Goal: Information Seeking & Learning: Learn about a topic

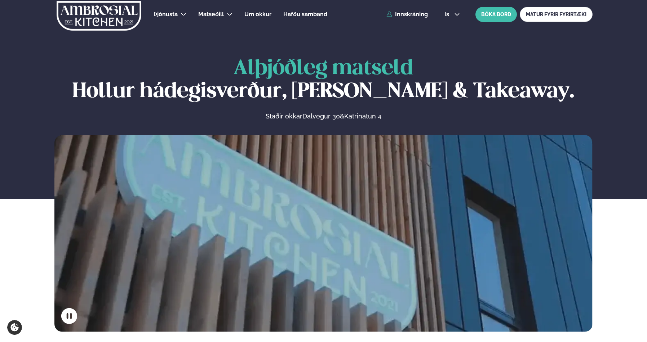
scroll to position [326, 0]
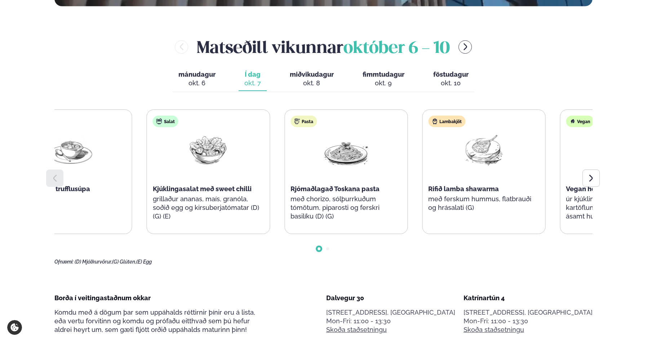
click at [389, 206] on div "Pasta Rjómaðlagað Toskana pasta með chorizo, sólþurrkuðum tómötum, piparosti og…" at bounding box center [346, 172] width 122 height 124
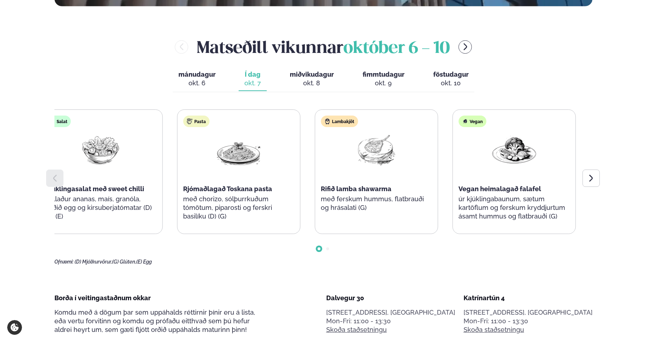
click at [270, 231] on div "Pasta Rjómaðlagað Toskana pasta með chorizo, sólþurrkuðum tómötum, piparosti og…" at bounding box center [238, 172] width 122 height 124
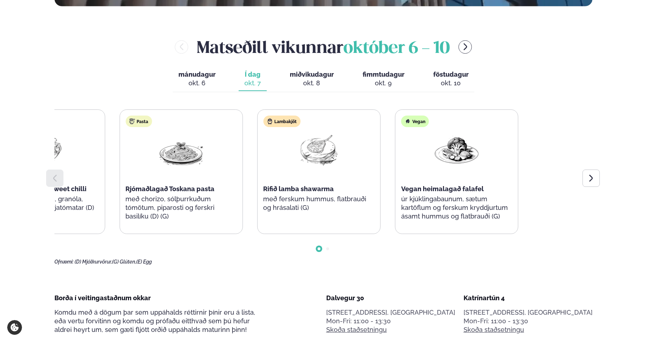
click at [160, 206] on div "Súpa Blómkáls og trufflusúpa (D) Salat Kjúklingasalat með sweet chilli grillaðu…" at bounding box center [112, 172] width 536 height 125
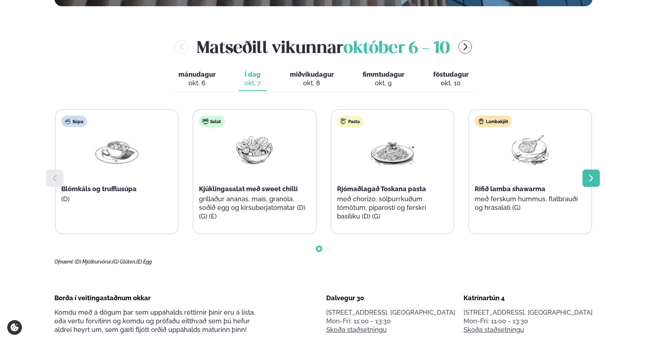
click at [586, 175] on icon at bounding box center [590, 178] width 9 height 9
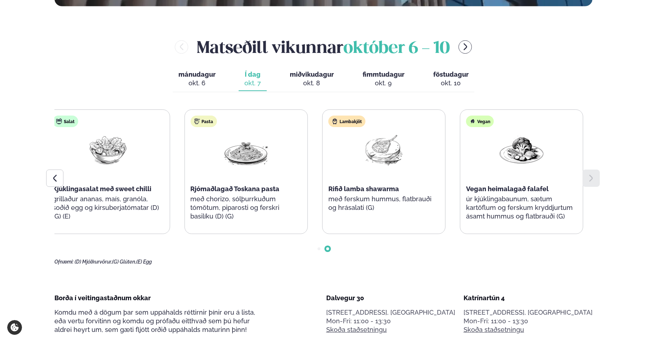
click at [486, 218] on p "úr kjúklingabaunum, sætum kartöflum og ferskum kryddjurtum ásamt hummus og flat…" at bounding box center [521, 208] width 111 height 26
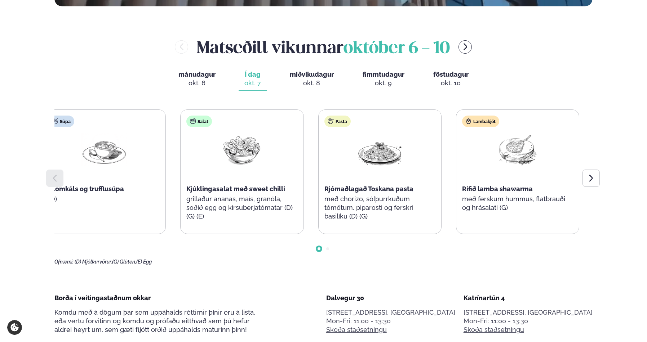
click at [274, 210] on div "Súpa Blómkáls og trufflusúpa (D) Salat Kjúklingasalat með sweet chilli grillaðu…" at bounding box center [311, 172] width 536 height 125
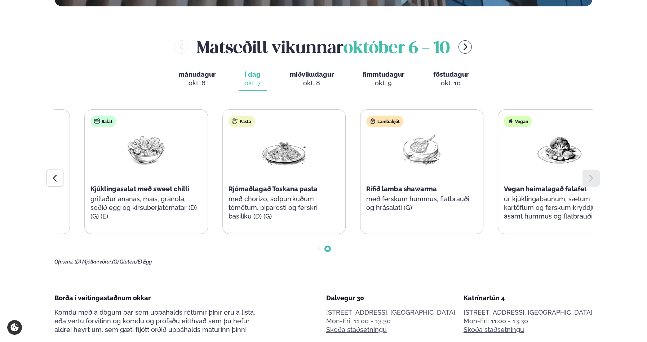
click at [393, 202] on p "með ferskum hummus, flatbrauði og hrásalati (G)" at bounding box center [421, 203] width 111 height 17
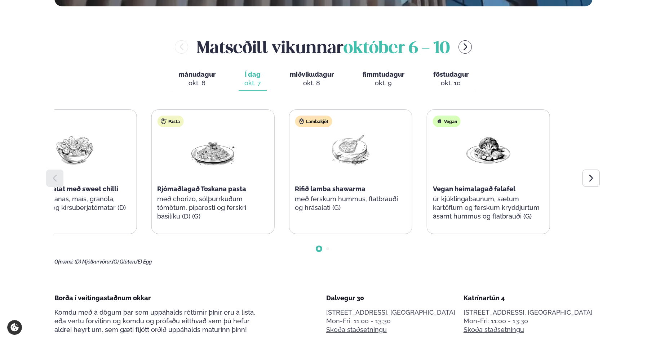
click at [160, 206] on p "með chorizo, sólþurrkuðum tómötum, piparosti og ferskri basilíku (D) (G)" at bounding box center [212, 208] width 111 height 26
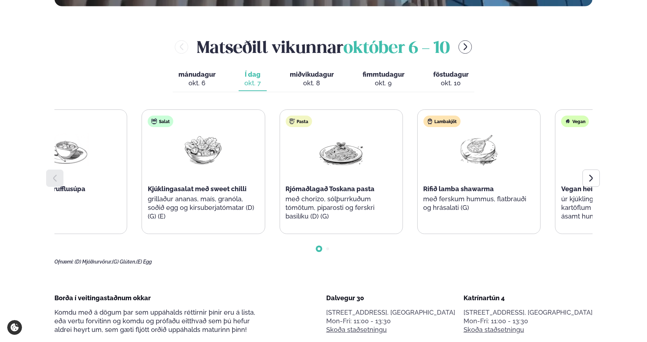
click at [285, 189] on span "Rjómaðlagað Toskana pasta" at bounding box center [329, 189] width 89 height 8
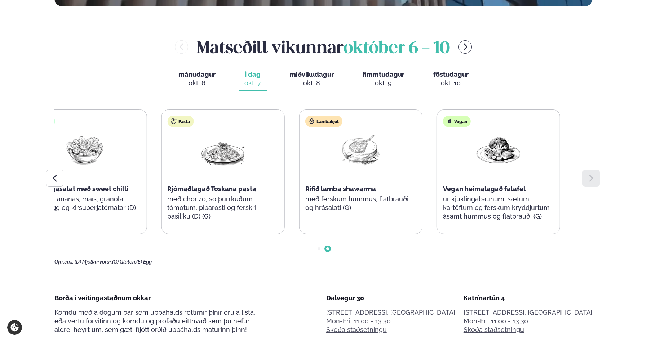
click at [104, 200] on div "Súpa Blómkáls og trufflusúpa (D) Salat Kjúklingasalat með sweet chilli grillaðu…" at bounding box center [154, 172] width 536 height 125
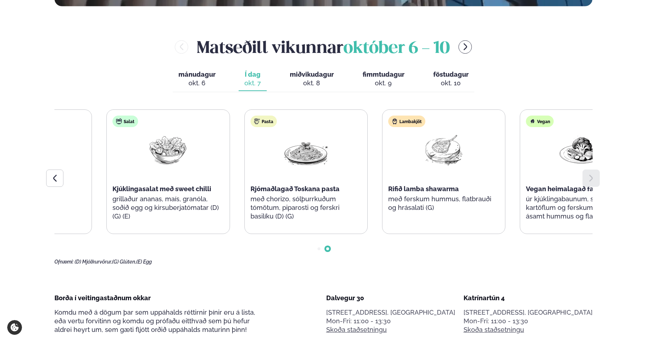
click at [272, 199] on p "með chorizo, sólþurrkuðum tómötum, piparosti og ferskri basilíku (D) (G)" at bounding box center [305, 208] width 111 height 26
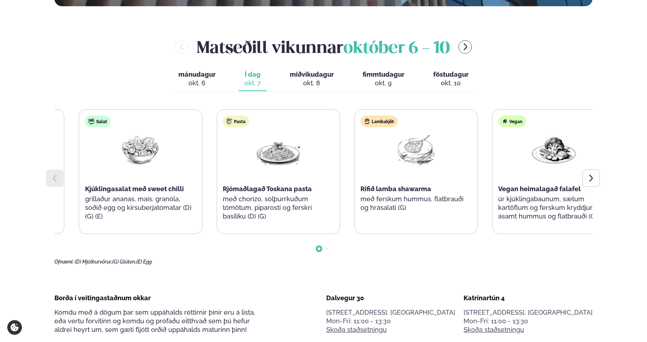
click at [110, 206] on p "grillaður ananas, maís, granóla, soðið egg og kirsuberjatómatar (D) (G) (E)" at bounding box center [140, 208] width 111 height 26
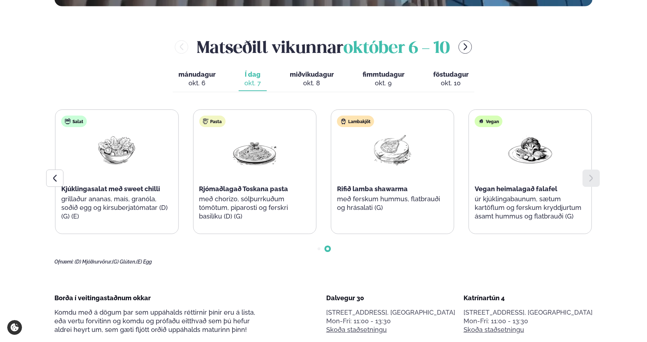
click at [310, 210] on p "með chorizo, sólþurrkuðum tómötum, piparosti og ferskri basilíku (D) (G)" at bounding box center [254, 208] width 111 height 26
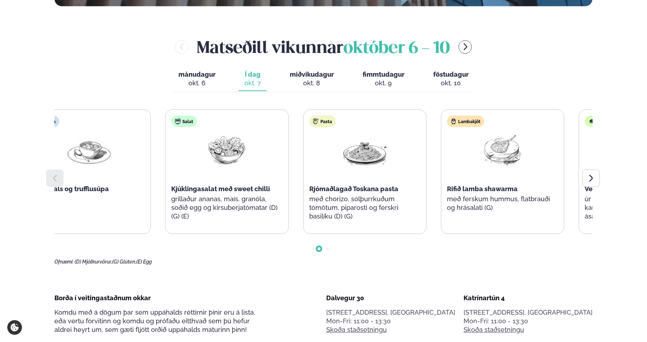
click at [303, 185] on div "Pasta Rjómaðlagað Toskana pasta með chorizo, sólþurrkuðum tómötum, piparosti og…" at bounding box center [364, 172] width 122 height 124
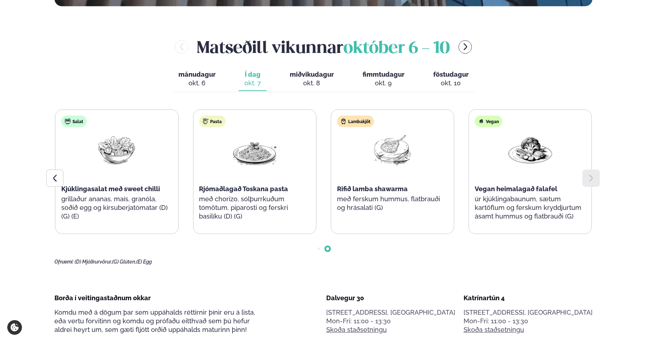
click at [316, 200] on div "Pasta Rjómaðlagað Toskana pasta með chorizo, sólþurrkuðum tómötum, piparosti og…" at bounding box center [254, 172] width 122 height 124
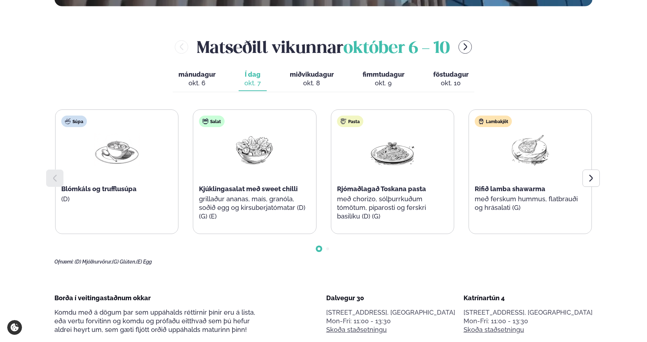
click at [302, 77] on span "miðvikudagur" at bounding box center [312, 75] width 44 height 8
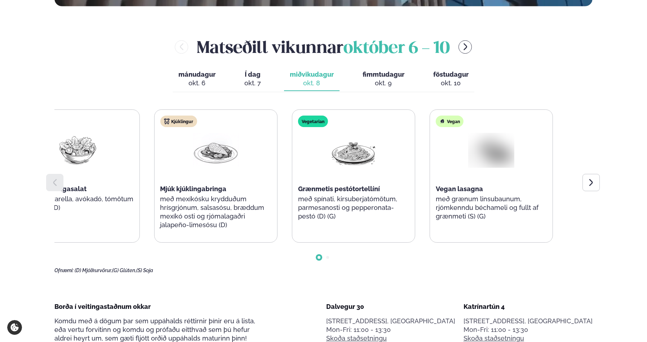
click at [87, 168] on div "Súpa Fennel og blaðlauks súpa Salat Pestó kjúklingasalat með mozzarella, avókad…" at bounding box center [147, 176] width 536 height 133
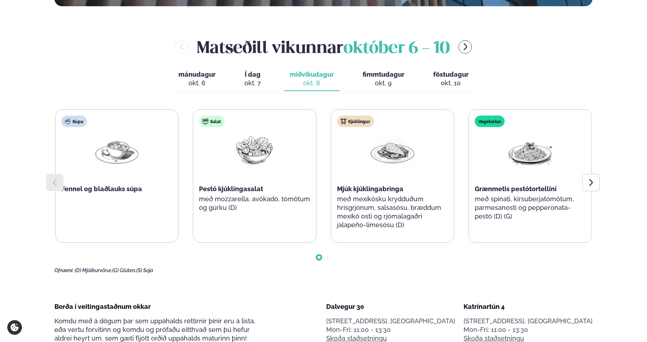
click at [329, 254] on div at bounding box center [323, 252] width 538 height 18
click at [329, 256] on div at bounding box center [323, 252] width 538 height 18
click at [327, 257] on span "Go to slide 2" at bounding box center [327, 257] width 3 height 3
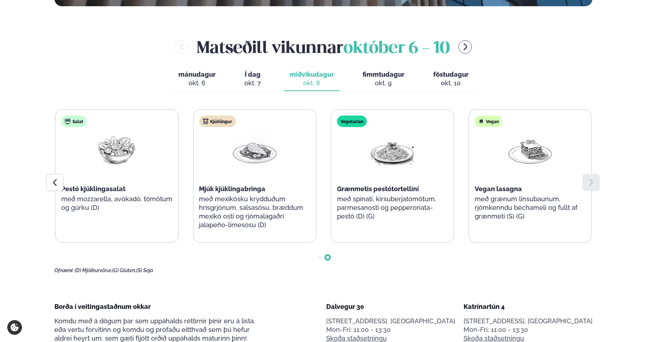
click at [318, 258] on span "Go to slide 1" at bounding box center [318, 257] width 3 height 3
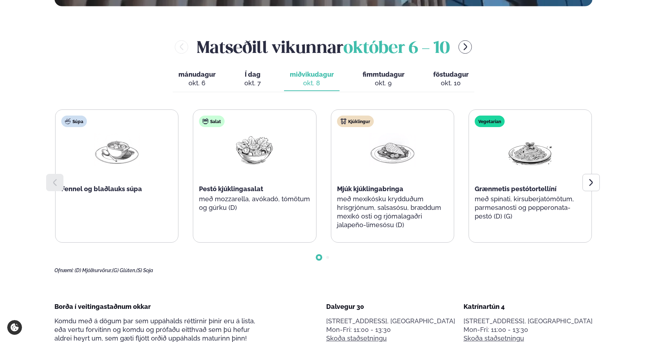
click at [274, 80] on div "mánudagur mán. [DATE] Í dag Í d. [DATE] miðvikudagur mið. [DATE] fimmtudagur fi…" at bounding box center [324, 79] width 302 height 25
click at [258, 82] on div "okt. 7" at bounding box center [252, 83] width 17 height 9
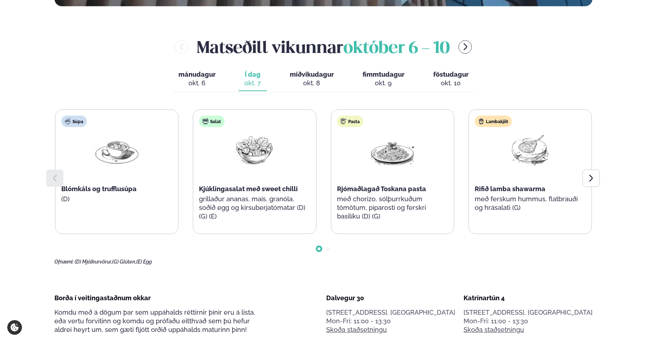
scroll to position [330, 0]
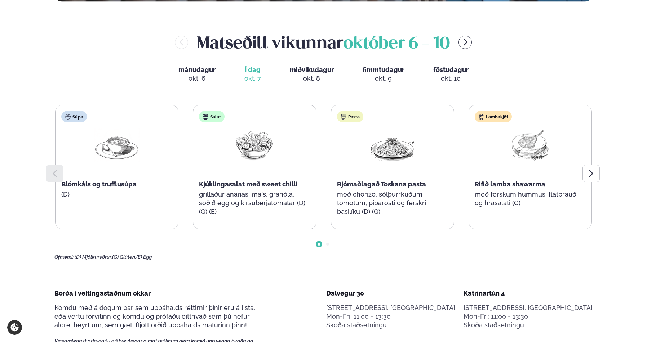
click at [326, 242] on div at bounding box center [323, 238] width 538 height 18
click at [324, 246] on div at bounding box center [323, 238] width 538 height 18
click at [326, 245] on span "Go to slide 2" at bounding box center [327, 244] width 3 height 3
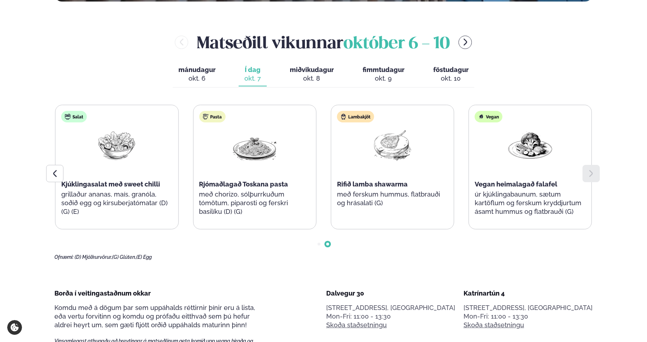
click at [316, 243] on div at bounding box center [323, 238] width 538 height 18
click at [317, 246] on div at bounding box center [323, 238] width 538 height 18
click at [318, 245] on div at bounding box center [323, 238] width 538 height 18
click at [319, 245] on span "Go to slide 1" at bounding box center [318, 244] width 3 height 3
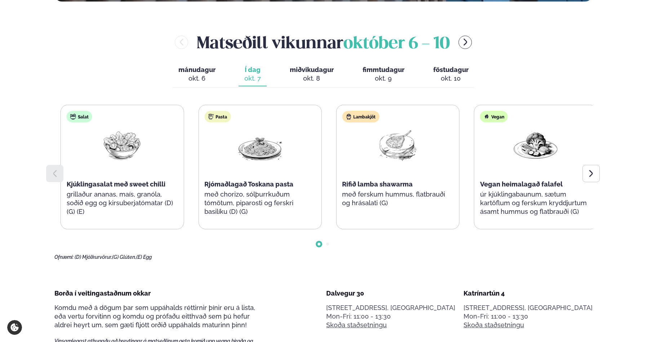
click at [257, 167] on div at bounding box center [260, 151] width 46 height 46
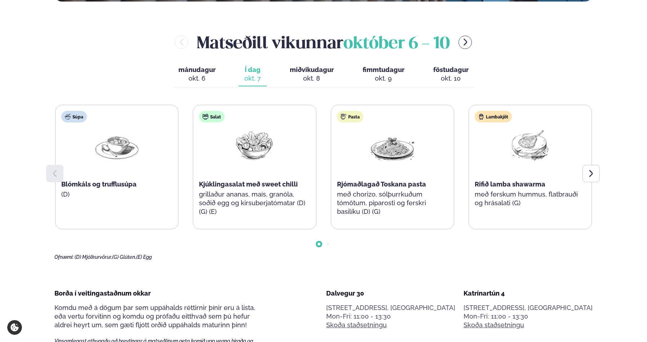
click at [331, 240] on div at bounding box center [323, 238] width 538 height 18
click at [326, 243] on span "Go to slide 2" at bounding box center [327, 244] width 3 height 3
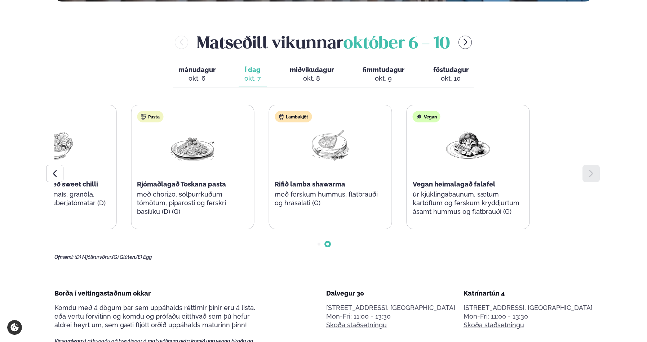
click at [309, 220] on div "Súpa Blómkáls og trufflusúpa (D) Salat Kjúklingasalat með sweet chilli grillaðu…" at bounding box center [323, 167] width 538 height 125
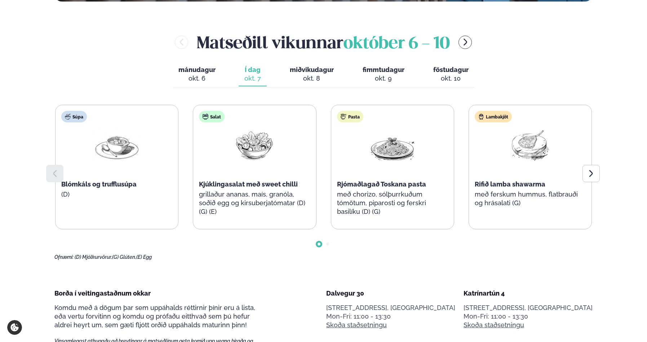
click at [306, 236] on div "Súpa Blómkáls og trufflusúpa (D) Salat Kjúklingasalat með sweet chilli grillaðu…" at bounding box center [323, 183] width 538 height 156
